Goal: Find specific page/section: Find specific page/section

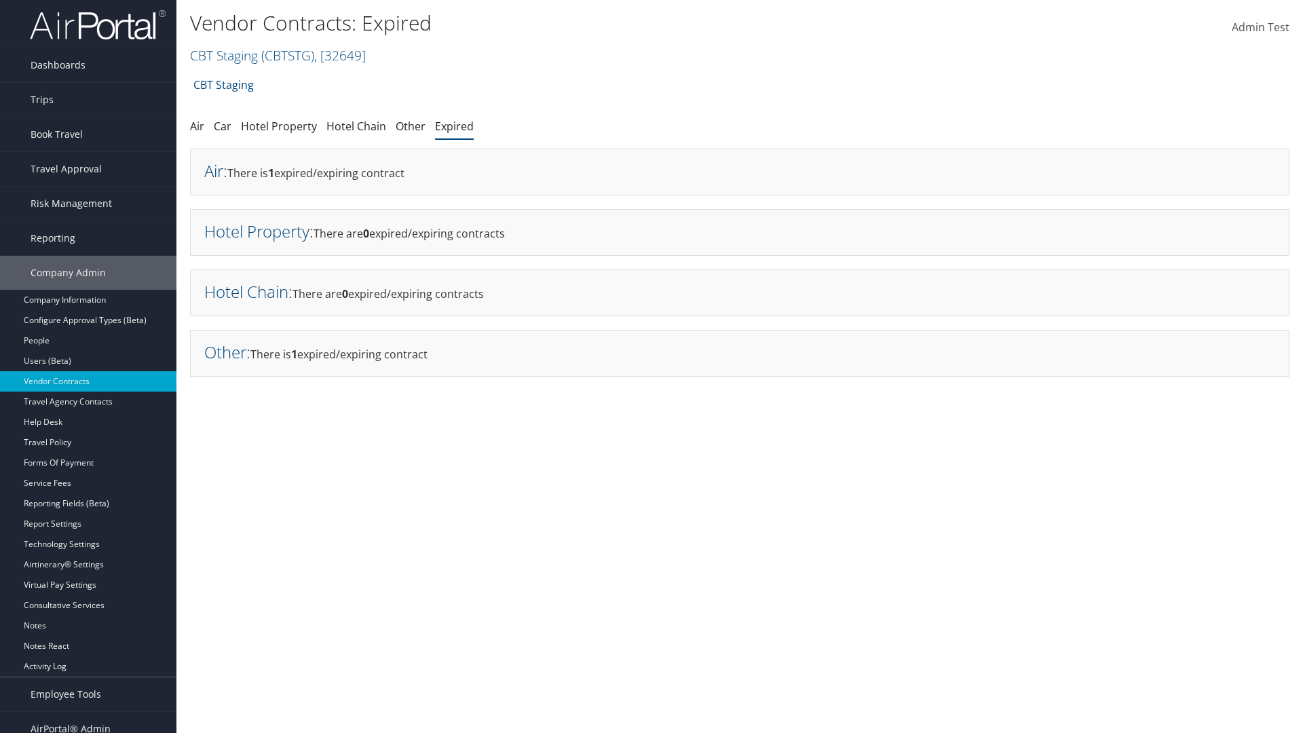
click at [214, 170] on link "Air" at bounding box center [213, 170] width 19 height 22
click at [256, 231] on link "Hotel Property" at bounding box center [256, 231] width 105 height 22
click at [246, 291] on link "Hotel Chain" at bounding box center [246, 291] width 84 height 22
